Goal: Task Accomplishment & Management: Manage account settings

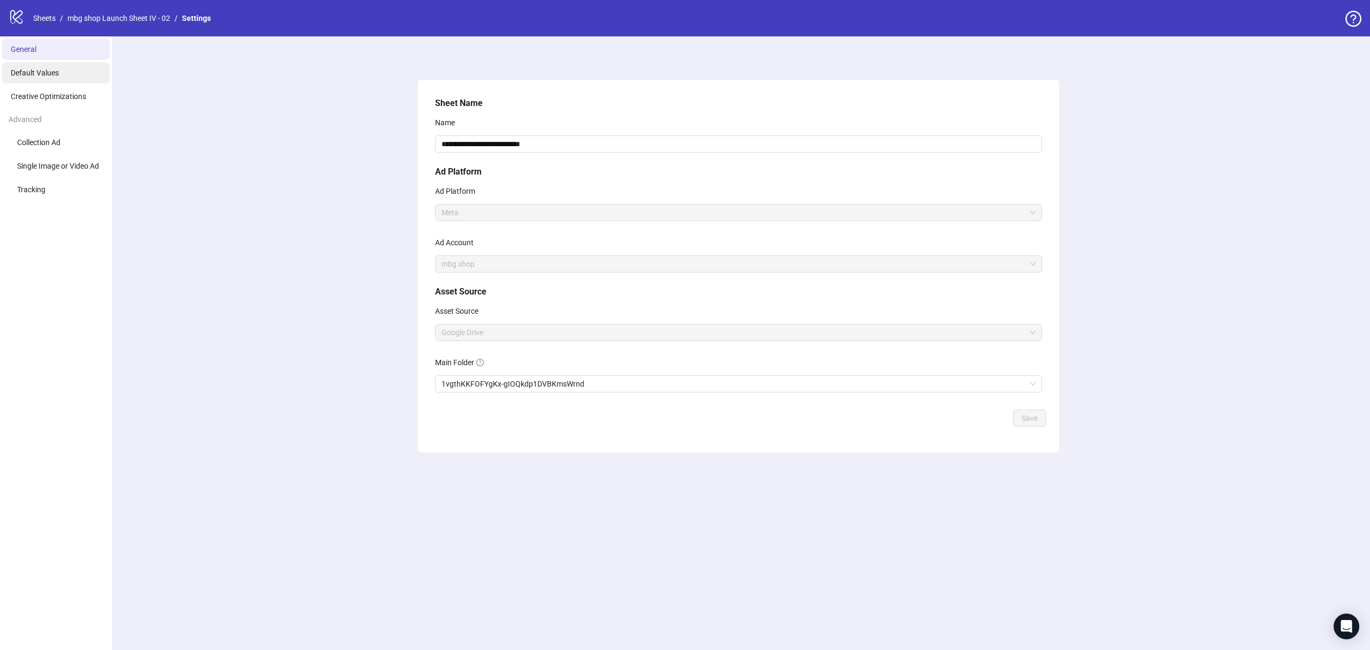
click at [37, 75] on span "Default Values" at bounding box center [35, 72] width 48 height 9
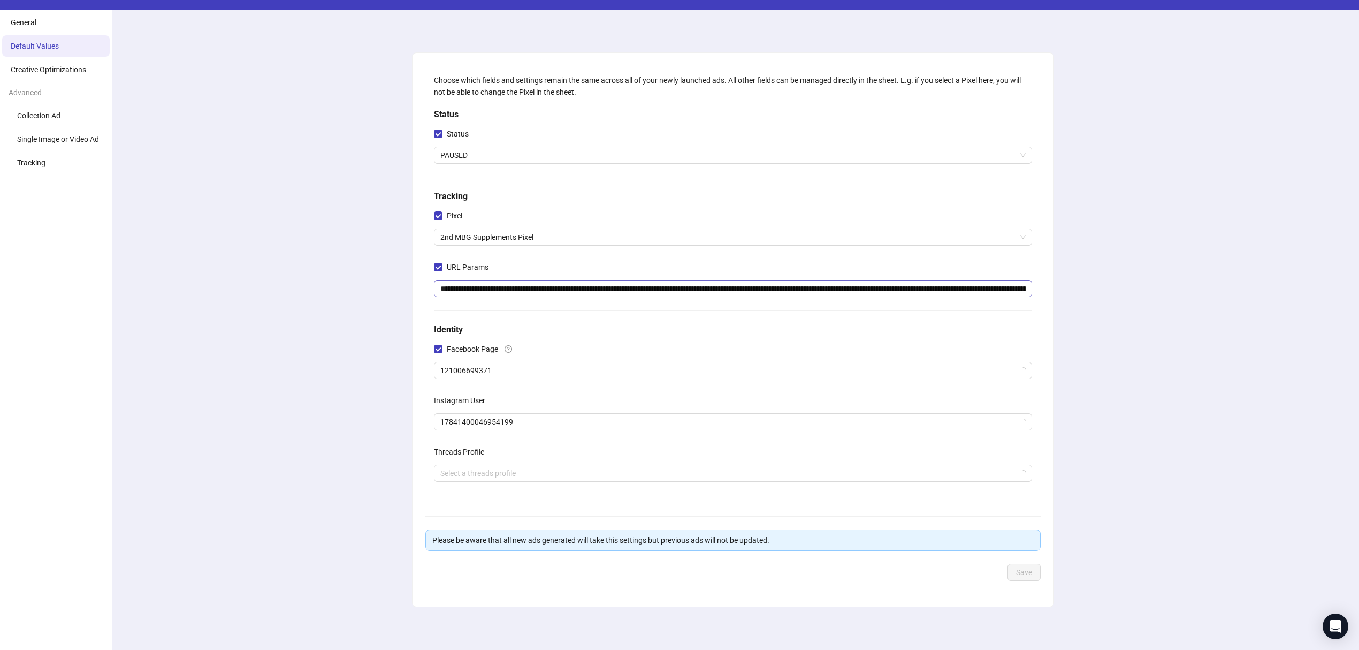
scroll to position [28, 0]
click at [546, 288] on input "**********" at bounding box center [733, 288] width 598 height 17
click at [311, 319] on div "**********" at bounding box center [733, 330] width 1252 height 640
